Goal: Information Seeking & Learning: Learn about a topic

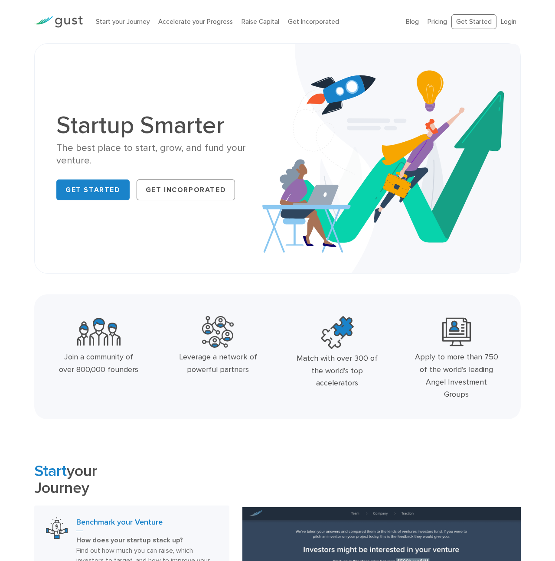
click at [184, 270] on div "Startup Smarter The best place to start, grow, and fund your venture. Get Start…" at bounding box center [277, 158] width 486 height 230
click at [441, 23] on link "Pricing" at bounding box center [436, 22] width 19 height 8
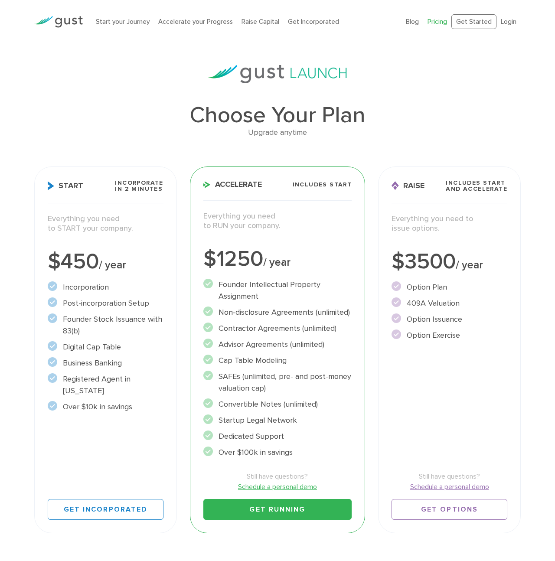
click at [157, 106] on h1 "Choose Your Plan" at bounding box center [277, 115] width 486 height 23
